Goal: Task Accomplishment & Management: Manage account settings

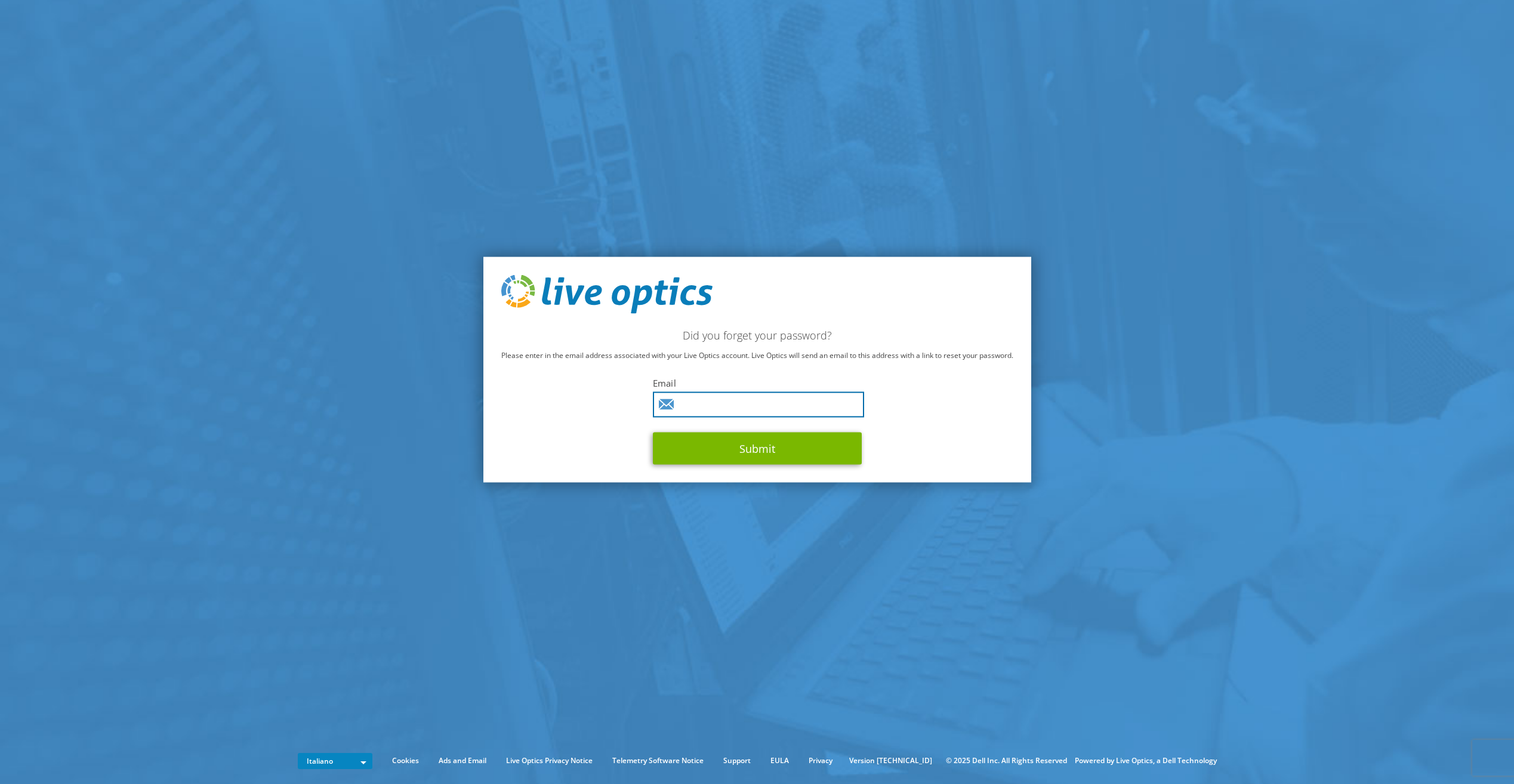
click at [718, 405] on input "text" at bounding box center [758, 404] width 211 height 26
click at [0, 739] on com-1password-button at bounding box center [0, 739] width 0 height 0
type input "michele_perini@arraysystem.it"
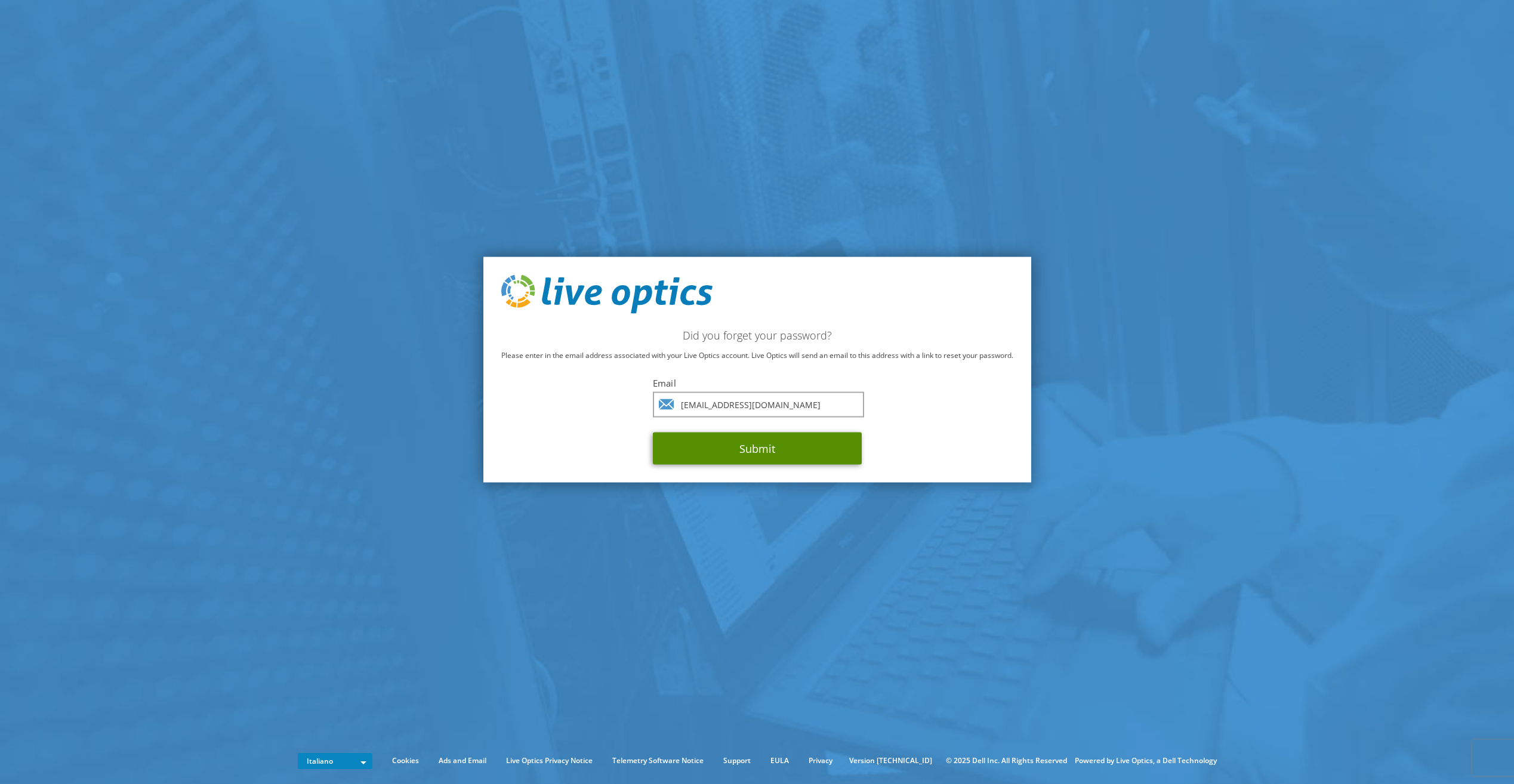
click at [743, 446] on button "Submit" at bounding box center [757, 449] width 208 height 32
click at [750, 446] on button "Submit" at bounding box center [757, 449] width 208 height 32
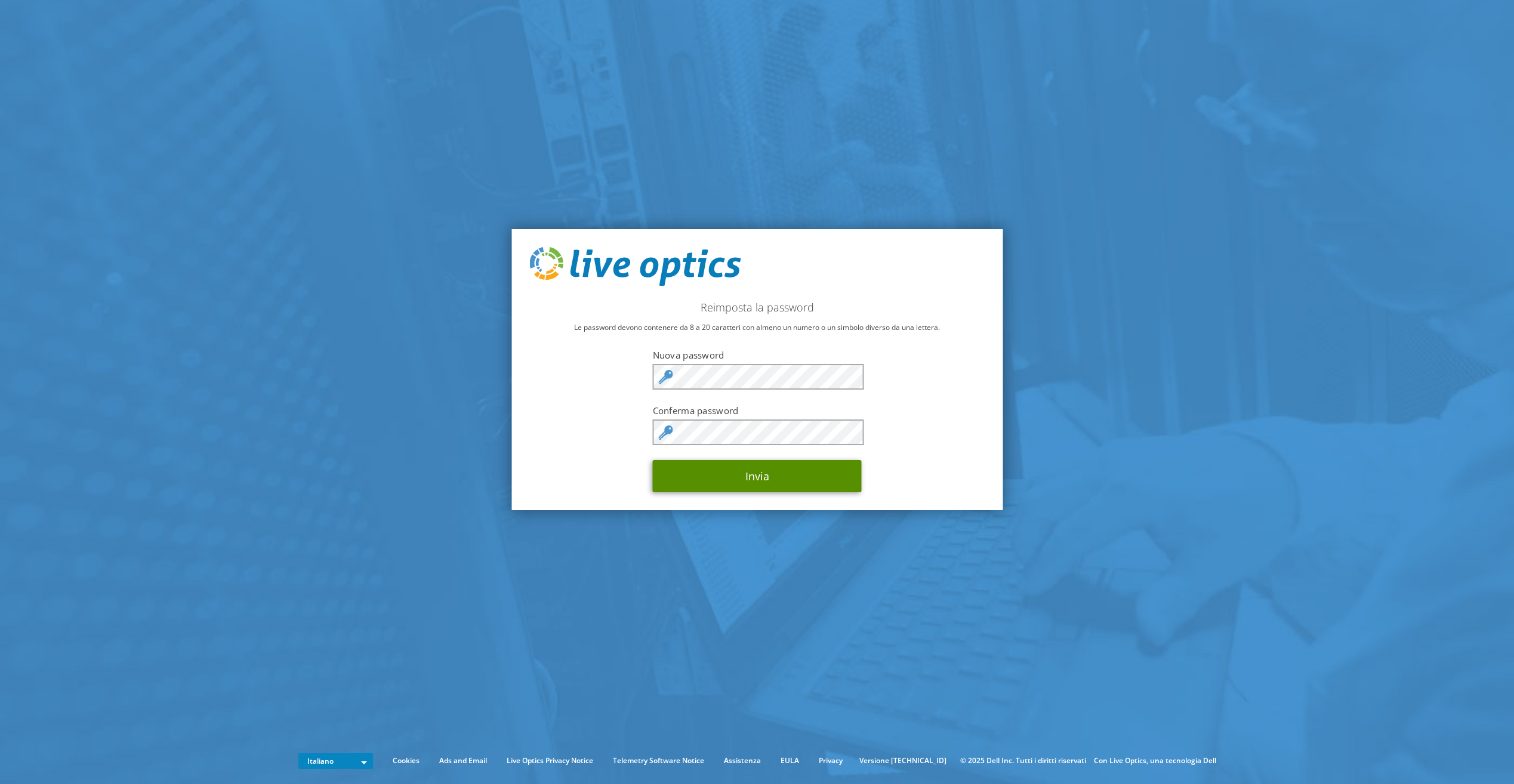
click at [724, 470] on button "Invia" at bounding box center [757, 476] width 208 height 32
